Goal: Find specific page/section: Find specific page/section

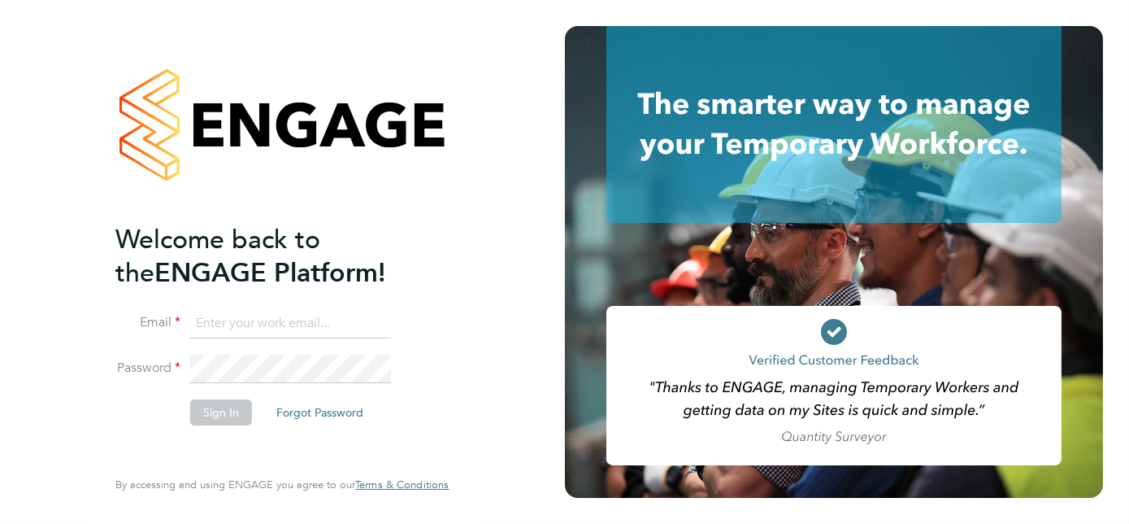
type input "daniel.goldstone@vgcgroup.co.uk"
click at [215, 411] on button "Sign In" at bounding box center [221, 412] width 62 height 26
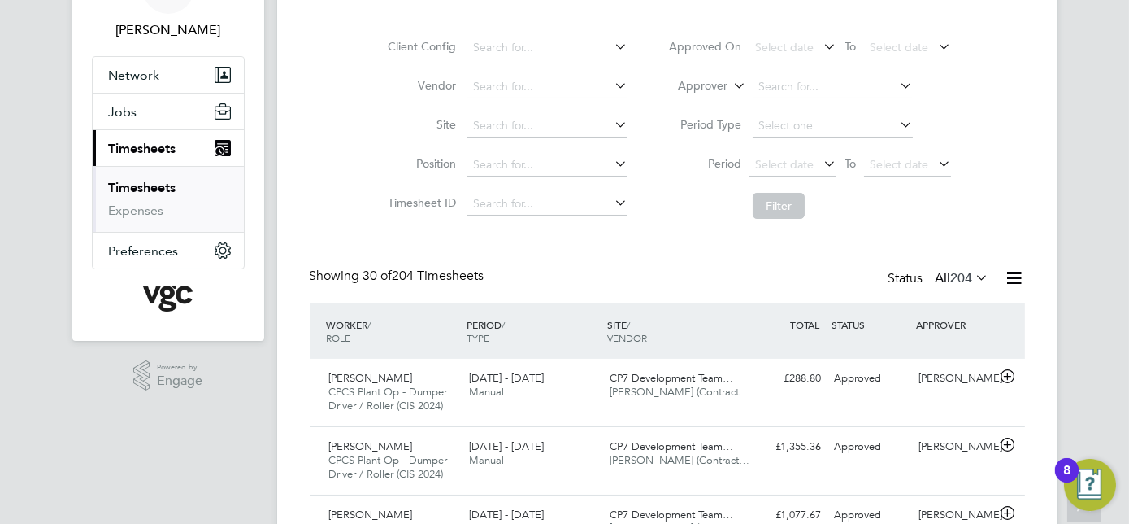
click at [149, 182] on link "Timesheets" at bounding box center [142, 187] width 67 height 15
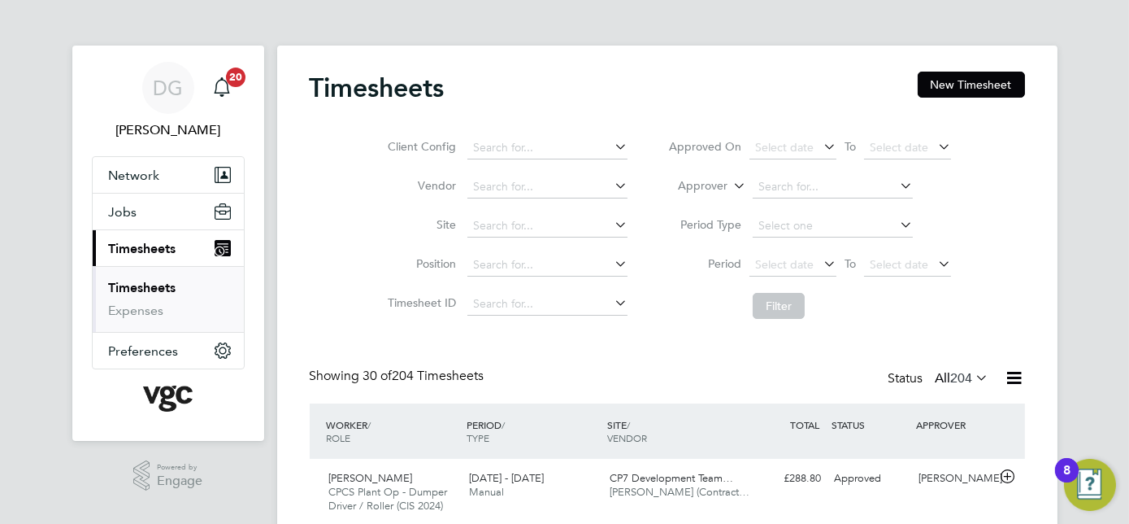
click at [170, 288] on link "Timesheets" at bounding box center [142, 287] width 67 height 15
click at [119, 214] on span "Jobs" at bounding box center [123, 211] width 28 height 15
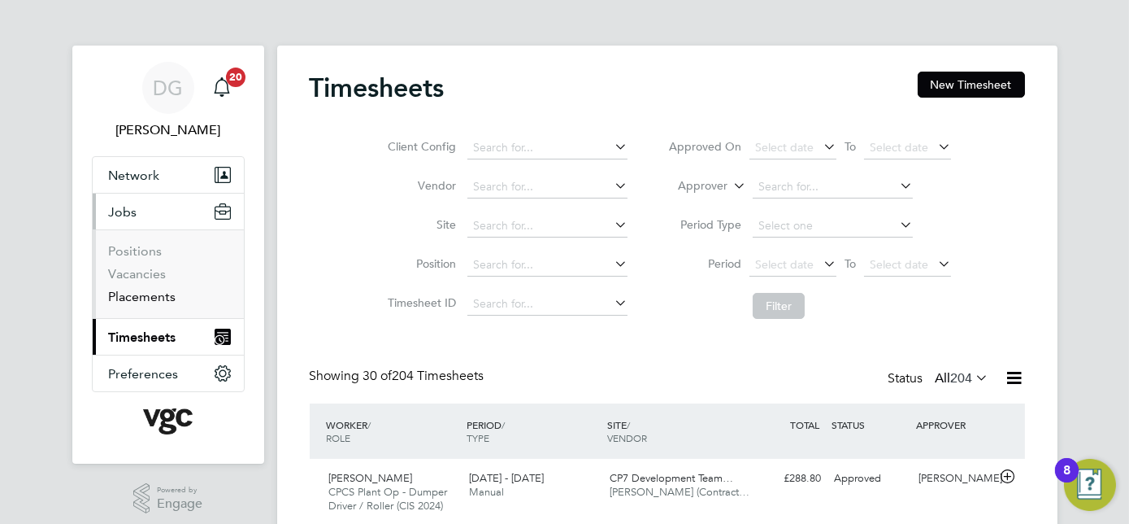
click at [142, 298] on link "Placements" at bounding box center [142, 296] width 67 height 15
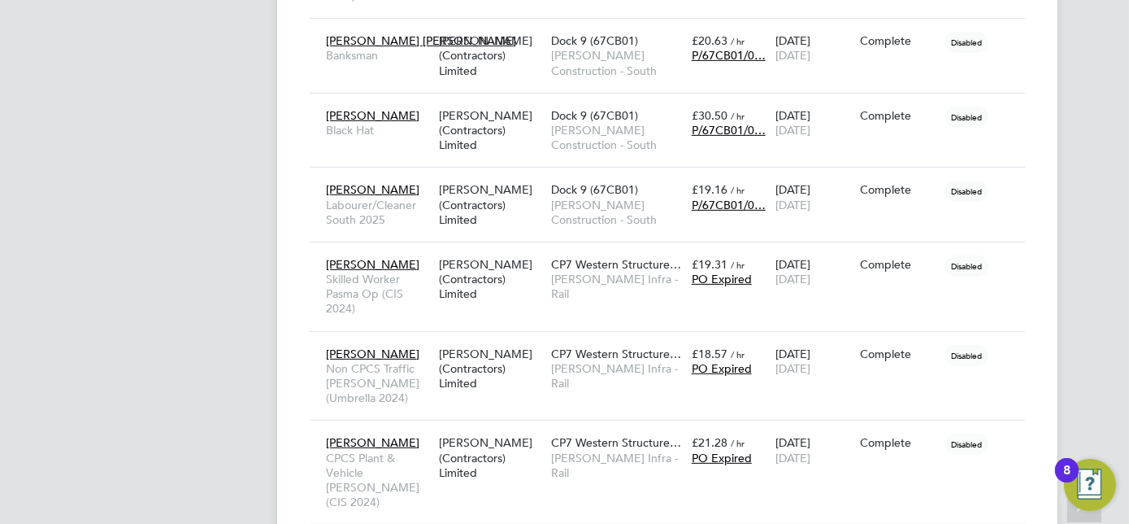
click at [646, 283] on span "[PERSON_NAME] Infra - Rail" at bounding box center [617, 286] width 133 height 29
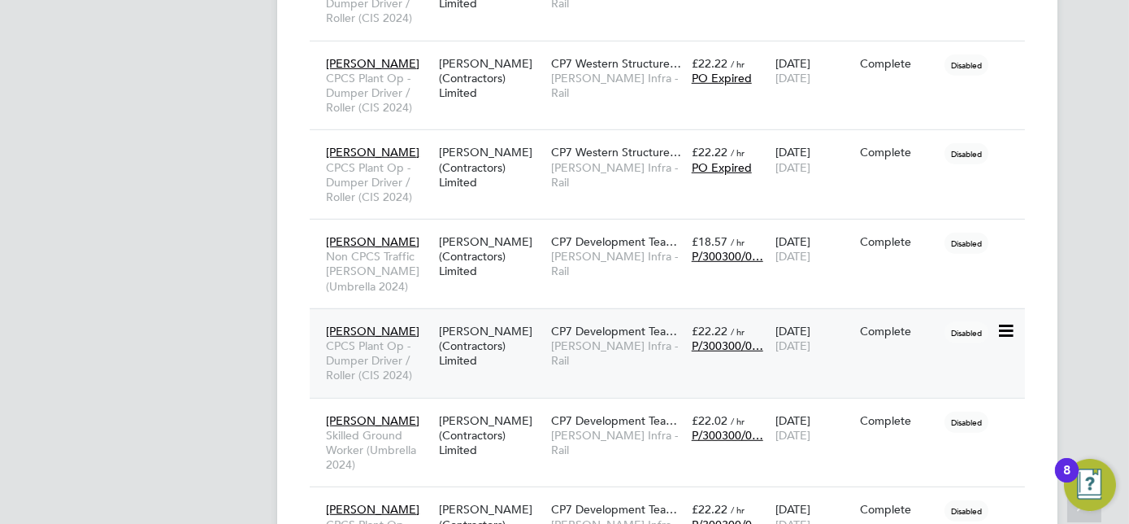
click at [616, 324] on span "CP7 Development Tea…" at bounding box center [614, 331] width 126 height 15
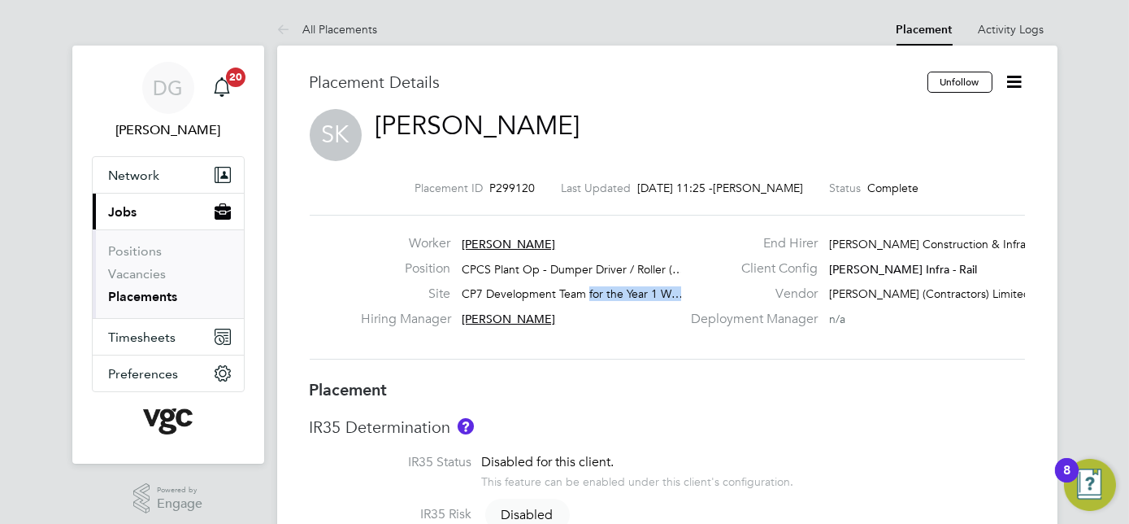
drag, startPoint x: 678, startPoint y: 294, endPoint x: 587, endPoint y: 292, distance: 91.1
click at [587, 292] on span "CP7 Development Team for the Year 1 W…" at bounding box center [572, 293] width 221 height 15
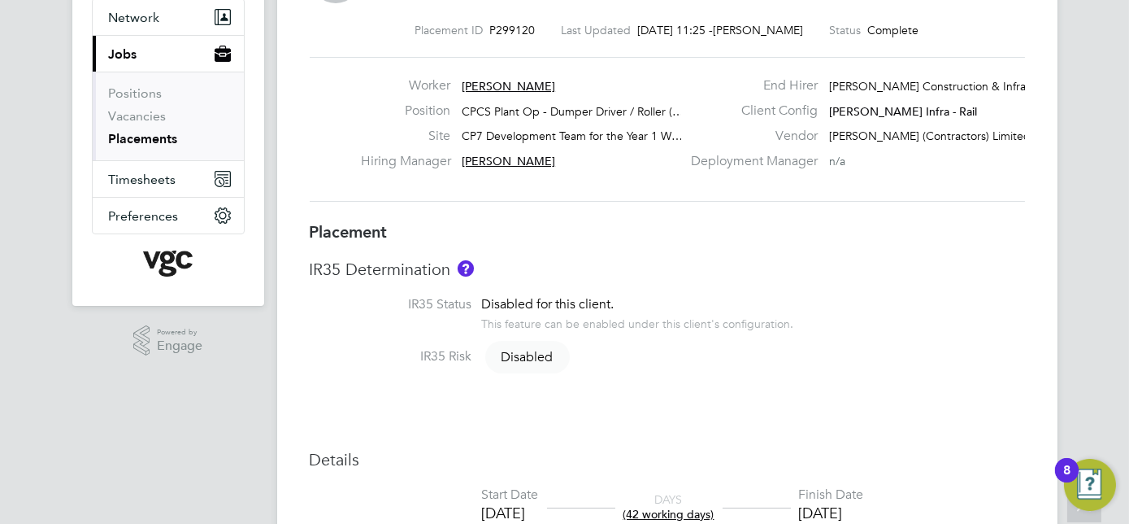
click at [673, 178] on div "Worker Shawn Knight Position CPCS Plant Op - Dumper Driver / Roller (… Site CP7…" at bounding box center [667, 128] width 729 height 103
